Goal: Book appointment/travel/reservation

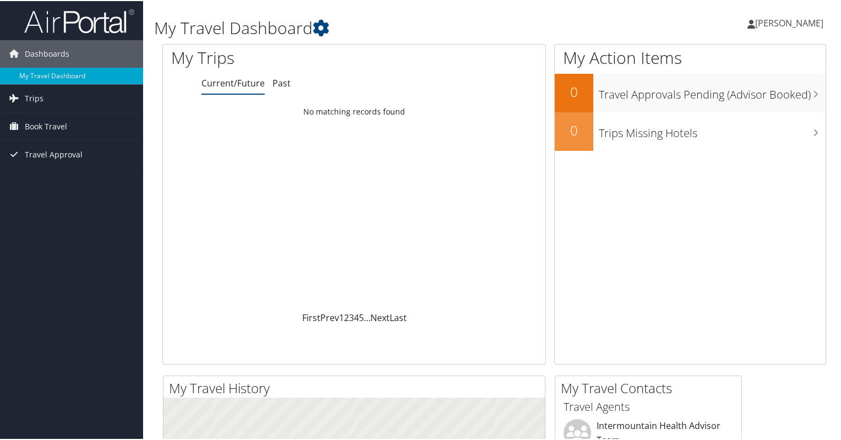
click at [37, 100] on span "Trips" at bounding box center [34, 98] width 19 height 28
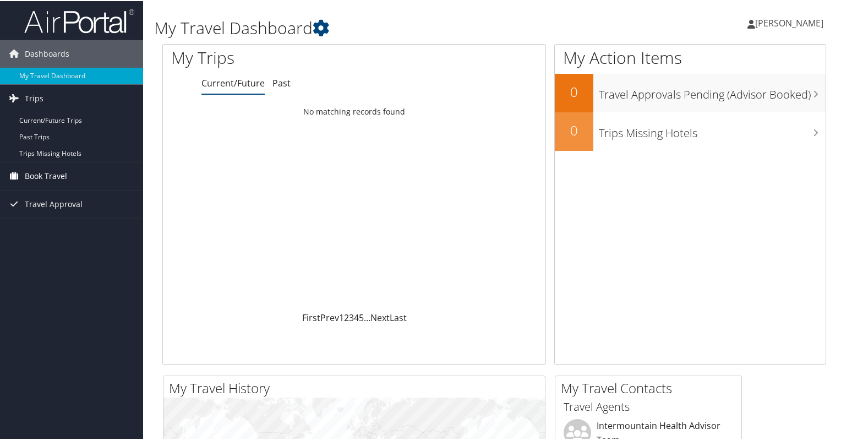
click at [48, 178] on span "Book Travel" at bounding box center [46, 175] width 42 height 28
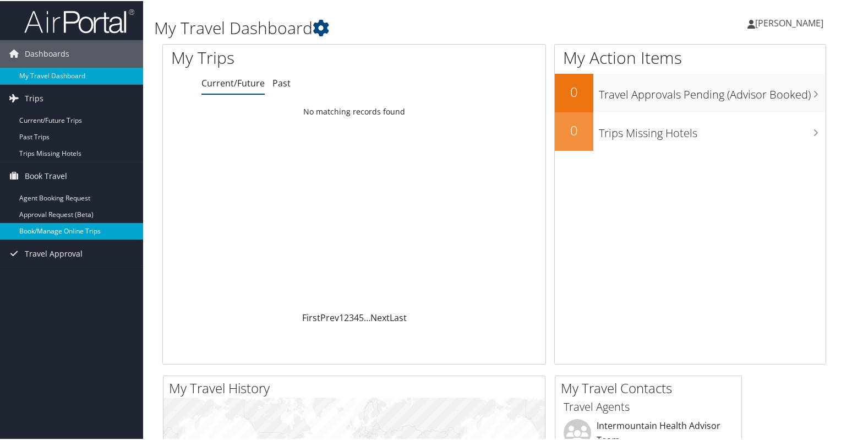
click at [66, 227] on link "Book/Manage Online Trips" at bounding box center [71, 230] width 143 height 17
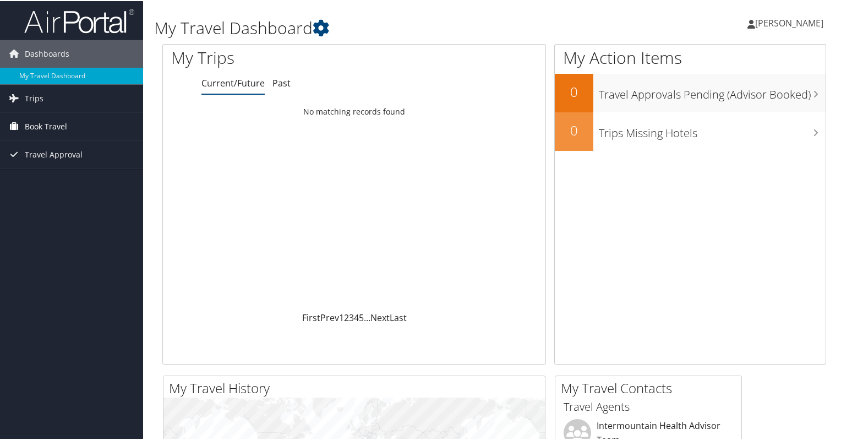
click at [51, 123] on span "Book Travel" at bounding box center [46, 126] width 42 height 28
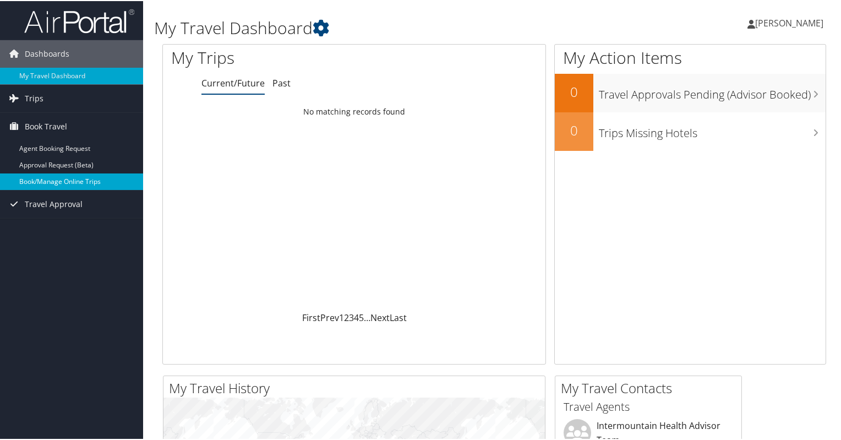
click at [48, 180] on link "Book/Manage Online Trips" at bounding box center [71, 180] width 143 height 17
